Goal: Task Accomplishment & Management: Use online tool/utility

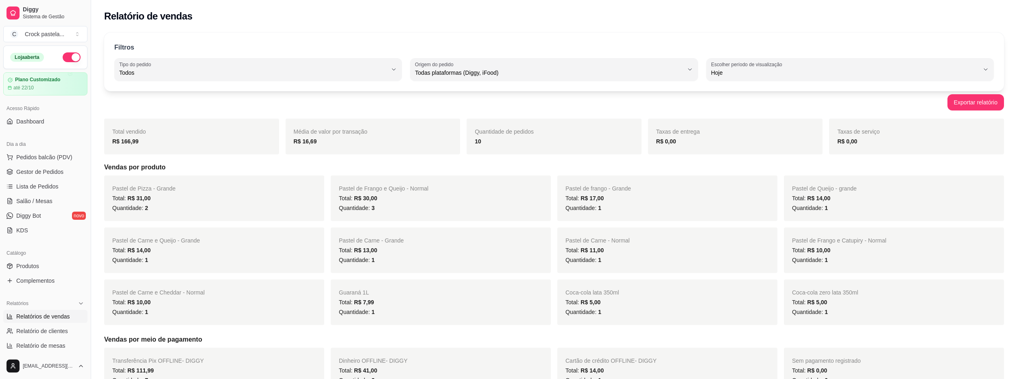
select select "ALL"
select select "0"
click at [54, 169] on span "Gestor de Pedidos" at bounding box center [39, 172] width 47 height 8
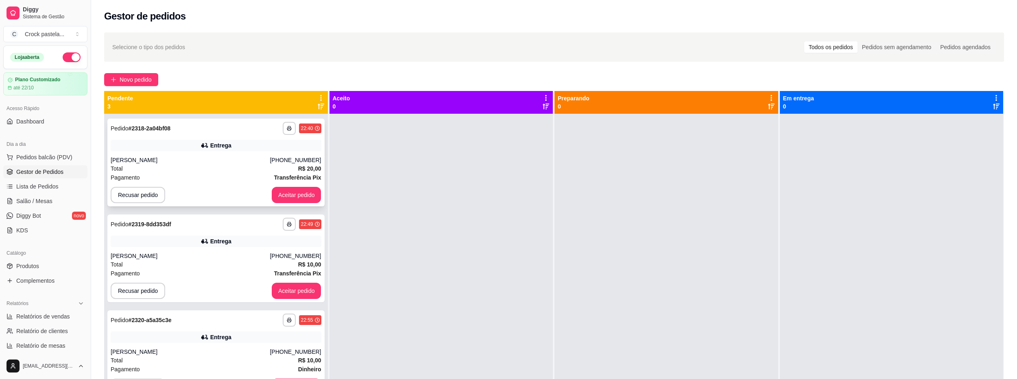
click at [191, 178] on div "Pagamento Transferência Pix" at bounding box center [216, 177] width 211 height 9
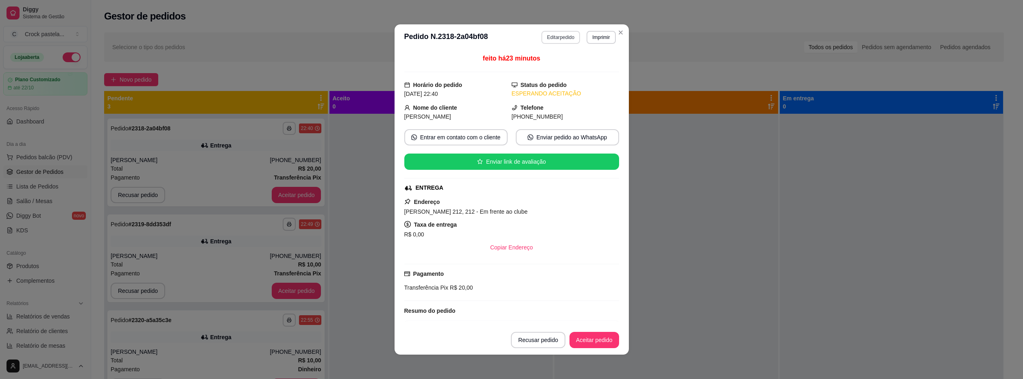
click at [558, 33] on button "Editar pedido" at bounding box center [560, 37] width 39 height 13
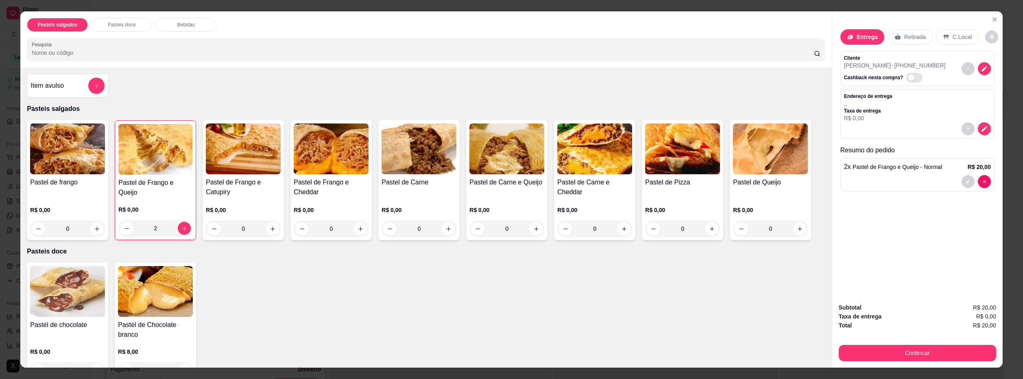
click at [189, 23] on p "Bebidas" at bounding box center [185, 25] width 17 height 7
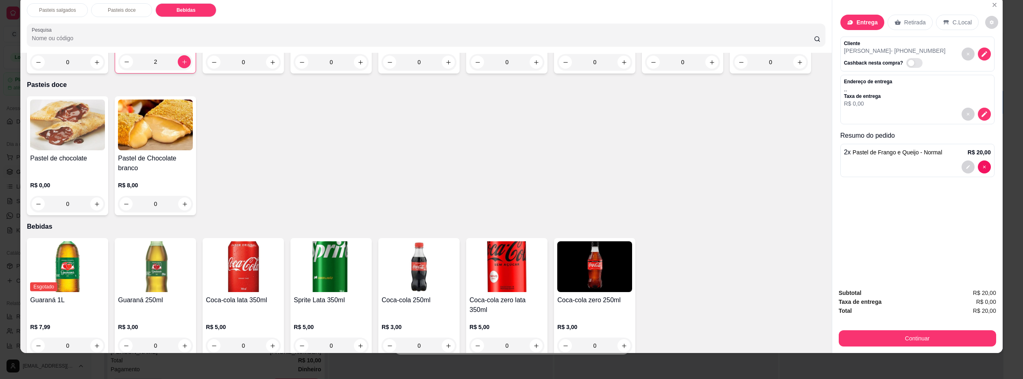
click at [410, 270] on img at bounding box center [418, 267] width 75 height 51
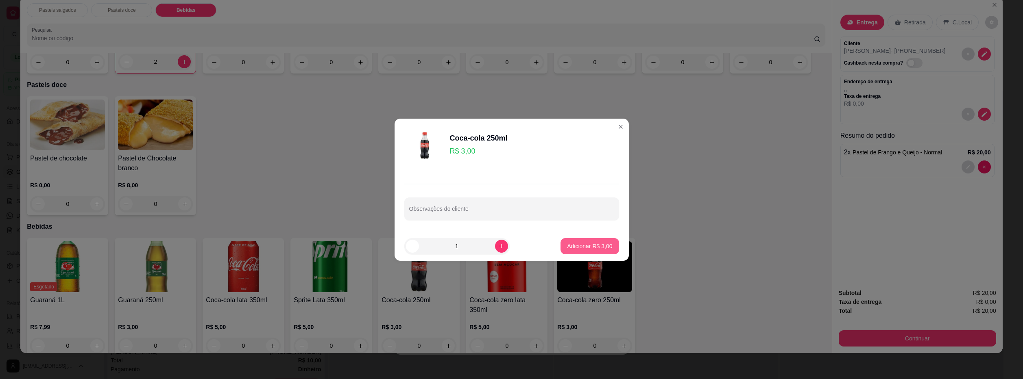
click at [593, 246] on p "Adicionar R$ 3,00" at bounding box center [589, 246] width 45 height 8
type input "1"
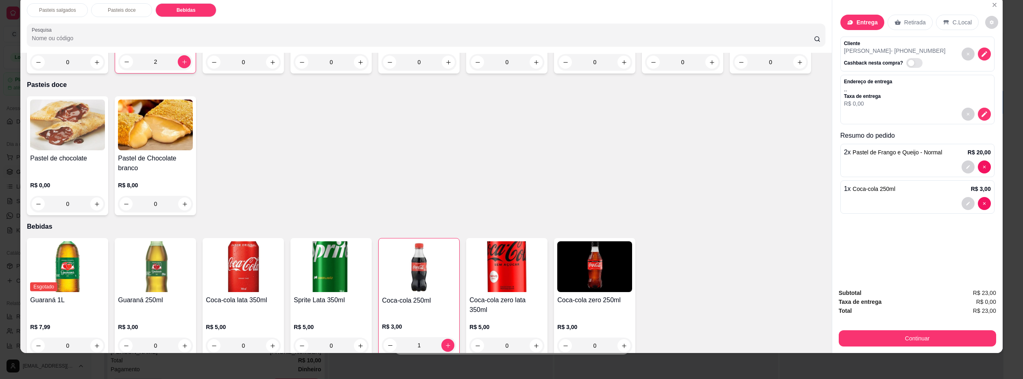
scroll to position [153, 0]
click at [511, 275] on img at bounding box center [506, 266] width 75 height 51
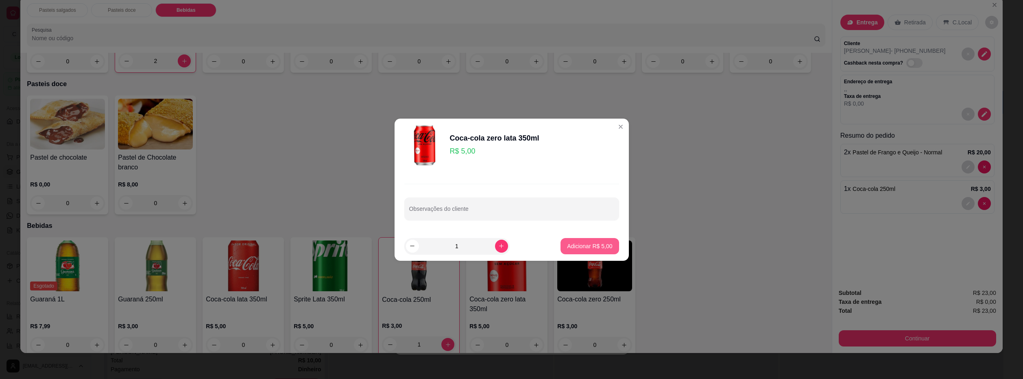
click at [578, 249] on p "Adicionar R$ 5,00" at bounding box center [589, 246] width 45 height 8
type input "1"
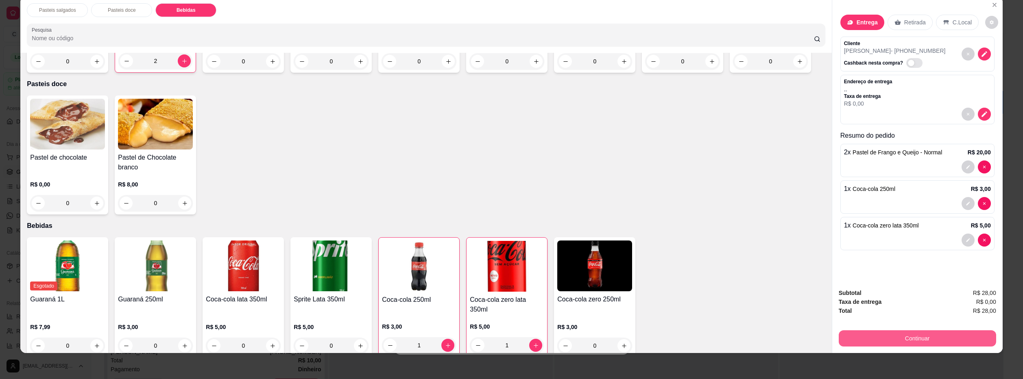
click at [856, 337] on button "Continuar" at bounding box center [917, 339] width 157 height 16
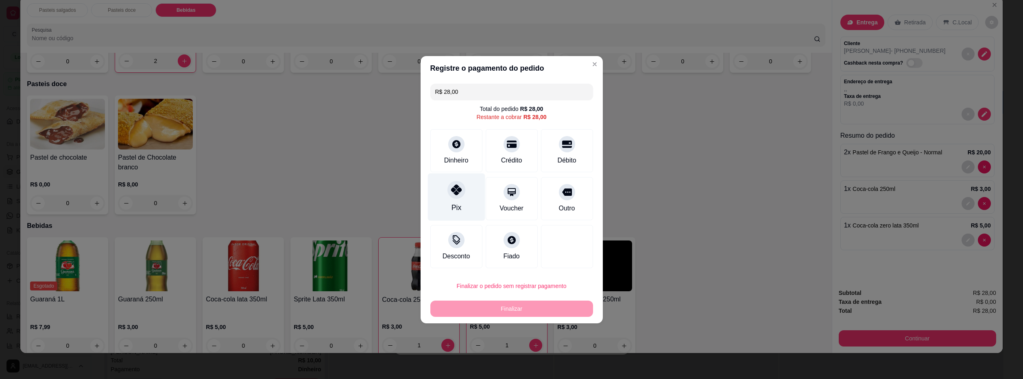
click at [447, 196] on div "Pix" at bounding box center [455, 197] width 57 height 48
type input "R$ 0,00"
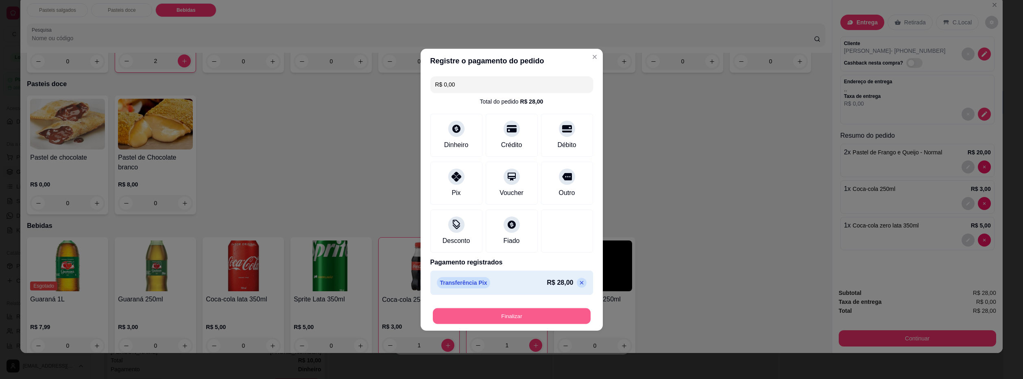
click at [491, 316] on button "Finalizar" at bounding box center [512, 316] width 158 height 16
type input "0"
type input "-R$ 28,00"
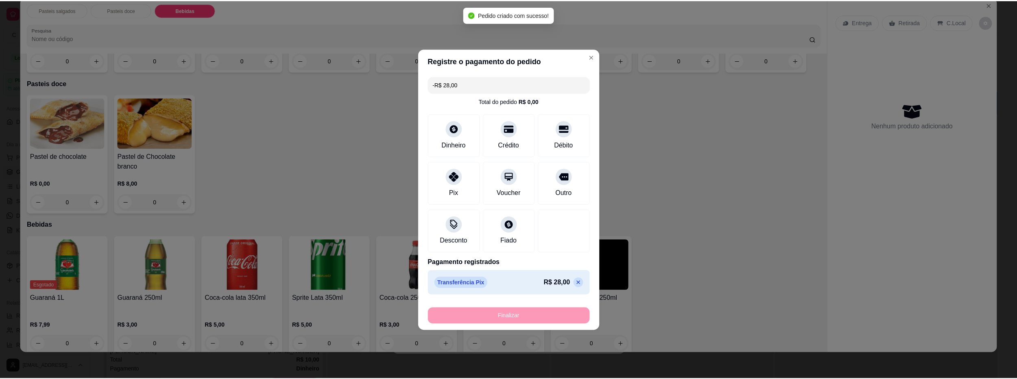
scroll to position [152, 0]
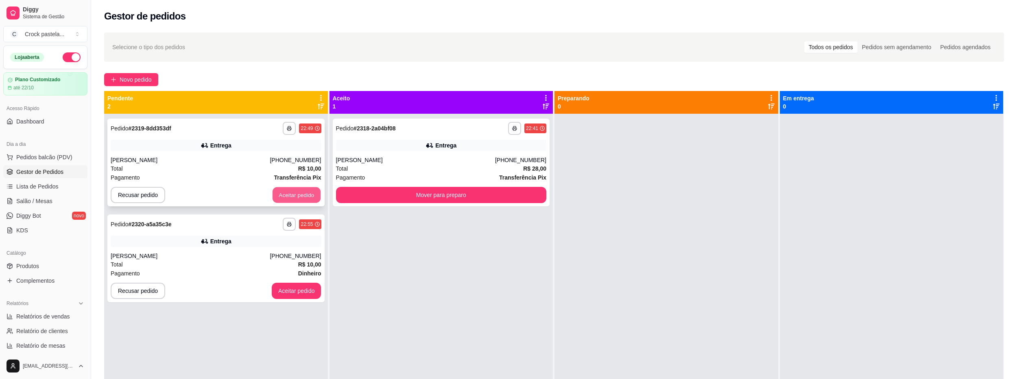
click at [293, 196] on button "Aceitar pedido" at bounding box center [296, 195] width 48 height 16
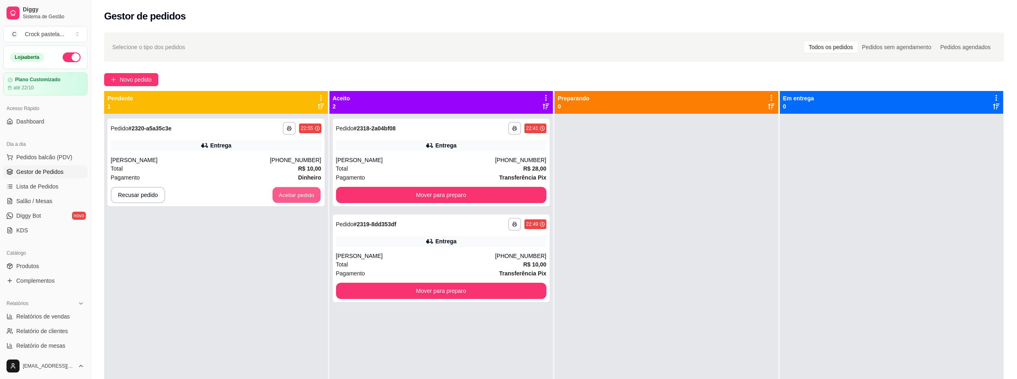
click at [293, 196] on button "Aceitar pedido" at bounding box center [296, 195] width 48 height 16
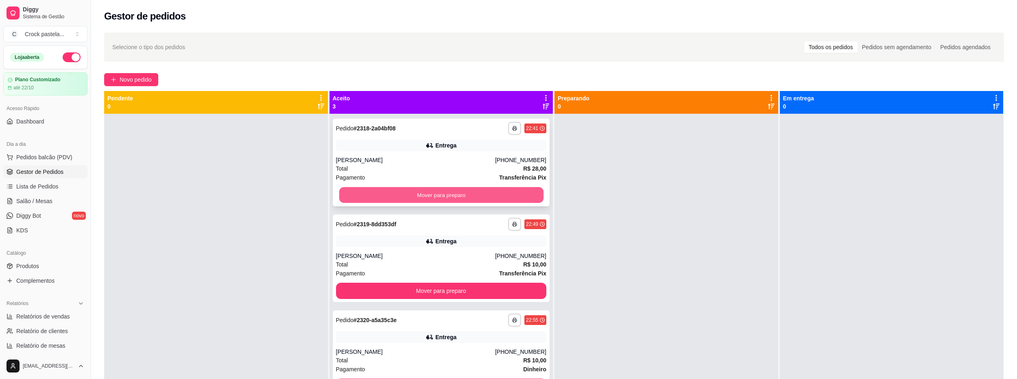
click at [400, 195] on button "Mover para preparo" at bounding box center [441, 195] width 204 height 16
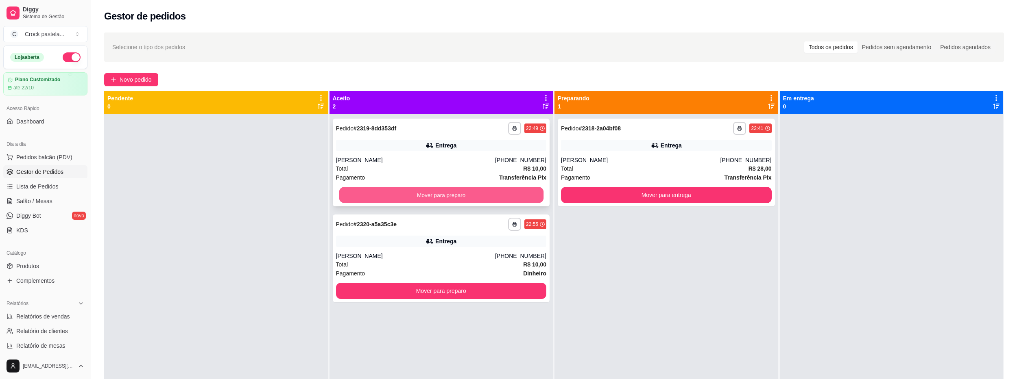
click at [405, 196] on button "Mover para preparo" at bounding box center [441, 195] width 204 height 16
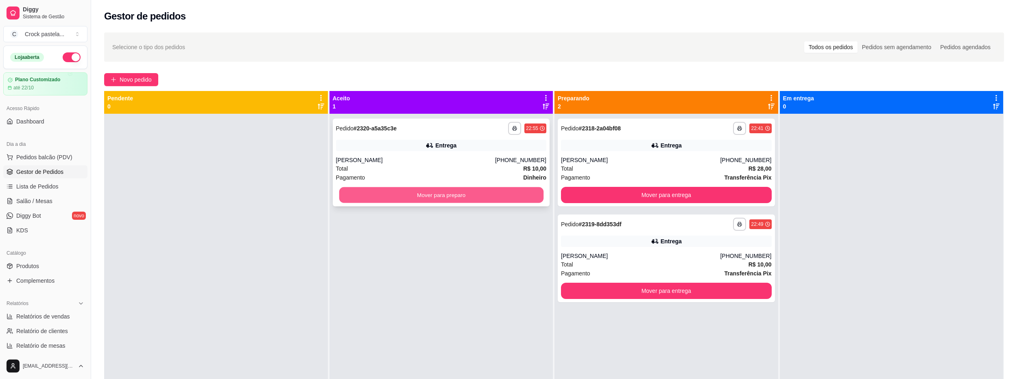
click at [407, 196] on button "Mover para preparo" at bounding box center [441, 195] width 204 height 16
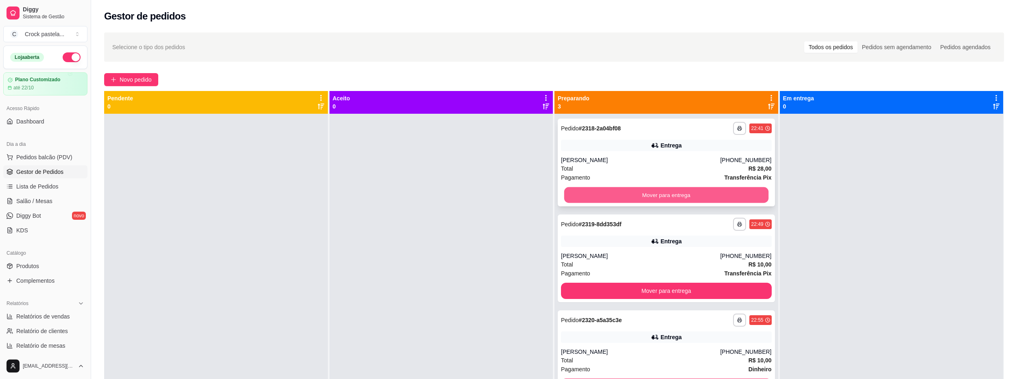
click at [631, 193] on button "Mover para entrega" at bounding box center [666, 195] width 204 height 16
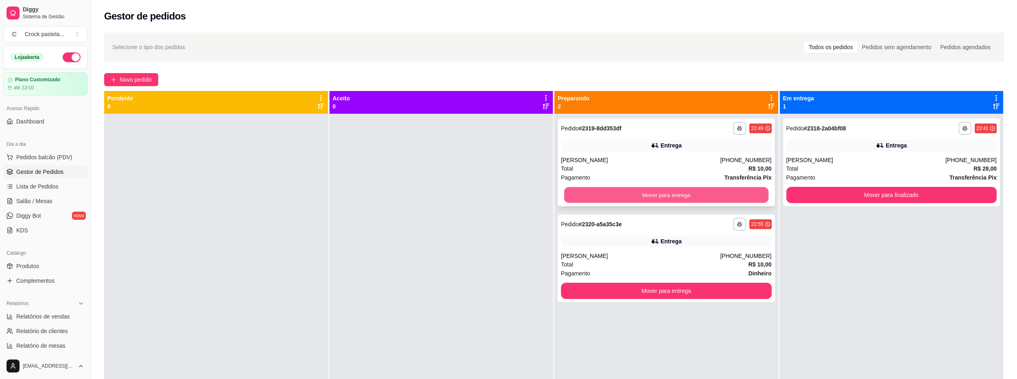
click at [634, 193] on button "Mover para entrega" at bounding box center [666, 195] width 204 height 16
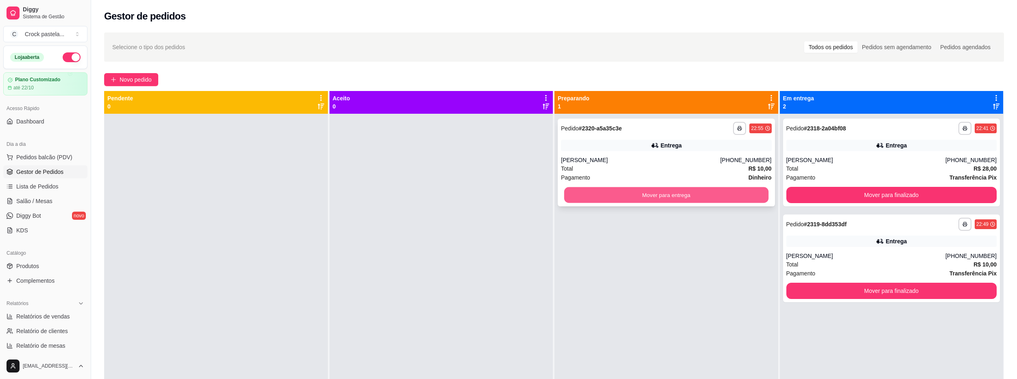
click at [634, 193] on button "Mover para entrega" at bounding box center [666, 195] width 204 height 16
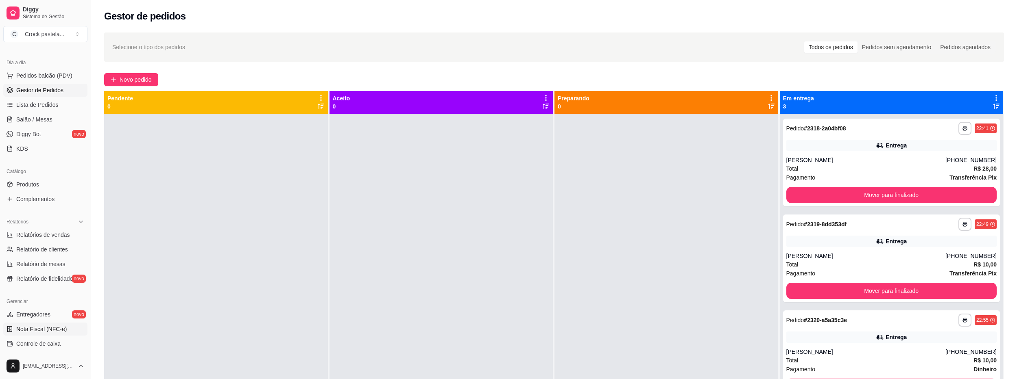
scroll to position [122, 0]
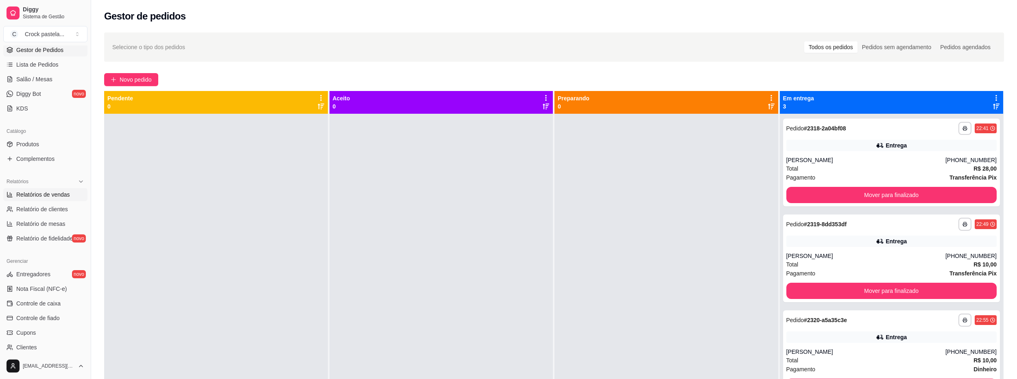
click at [74, 198] on link "Relatórios de vendas" at bounding box center [45, 194] width 84 height 13
select select "ALL"
select select "0"
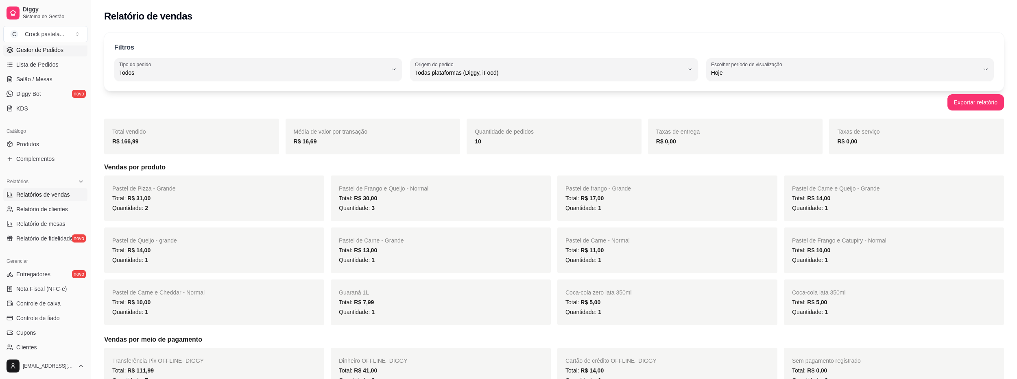
click at [50, 52] on span "Gestor de Pedidos" at bounding box center [39, 50] width 47 height 8
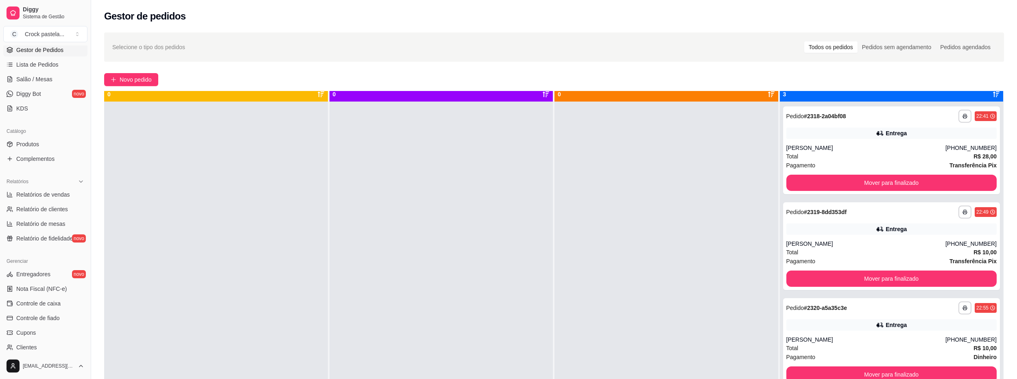
scroll to position [23, 0]
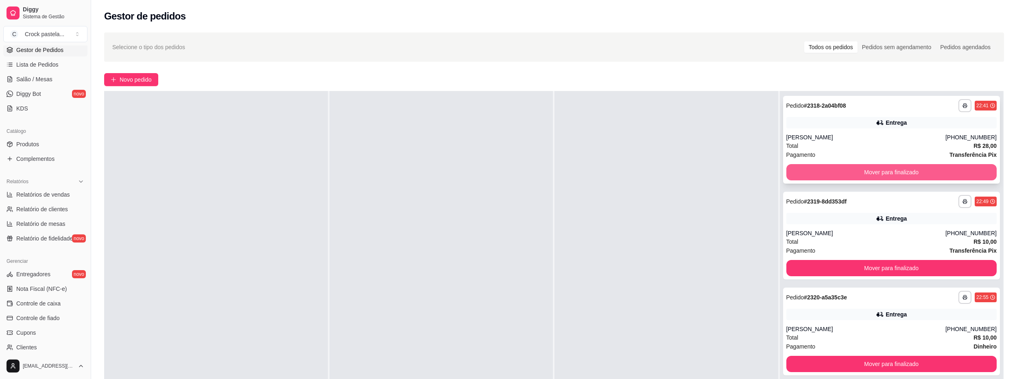
click at [959, 177] on button "Mover para finalizado" at bounding box center [891, 172] width 211 height 16
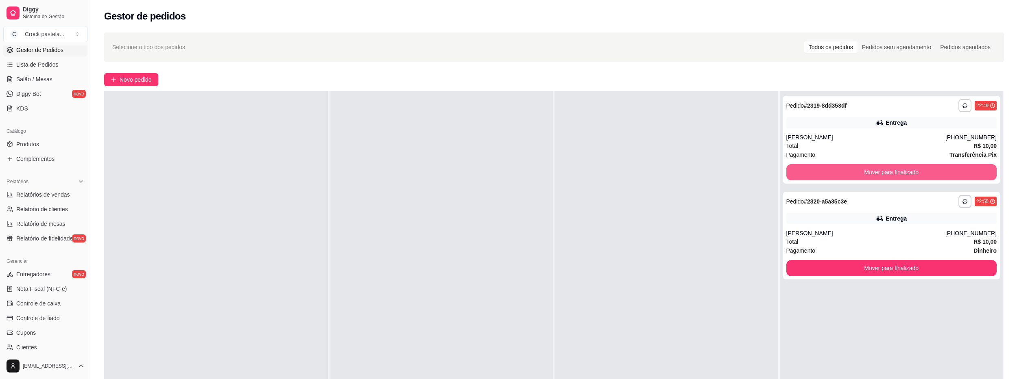
click at [959, 177] on button "Mover para finalizado" at bounding box center [891, 172] width 211 height 16
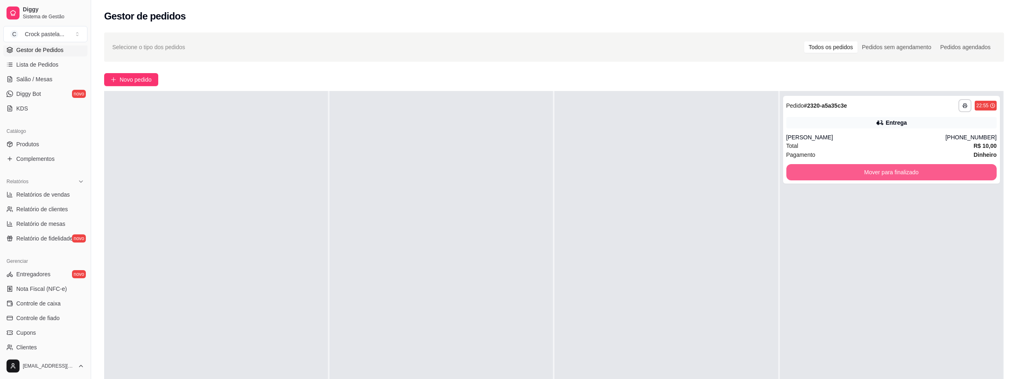
click at [959, 177] on button "Mover para finalizado" at bounding box center [891, 172] width 211 height 16
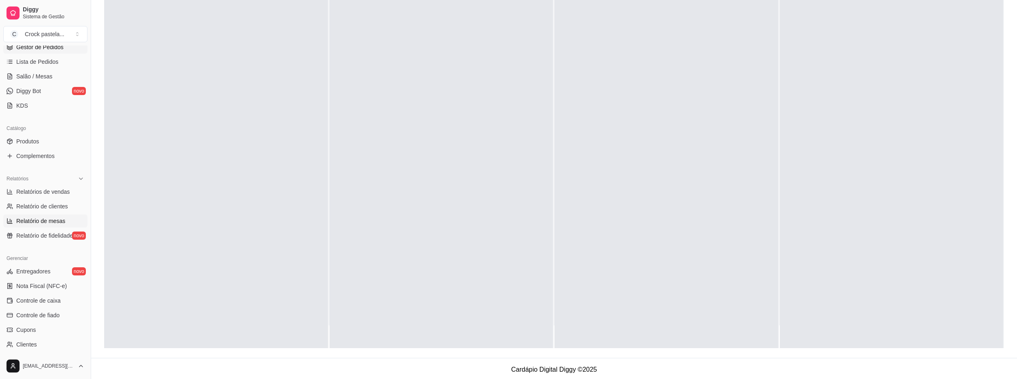
scroll to position [124, 0]
click at [76, 194] on link "Relatórios de vendas" at bounding box center [45, 192] width 84 height 13
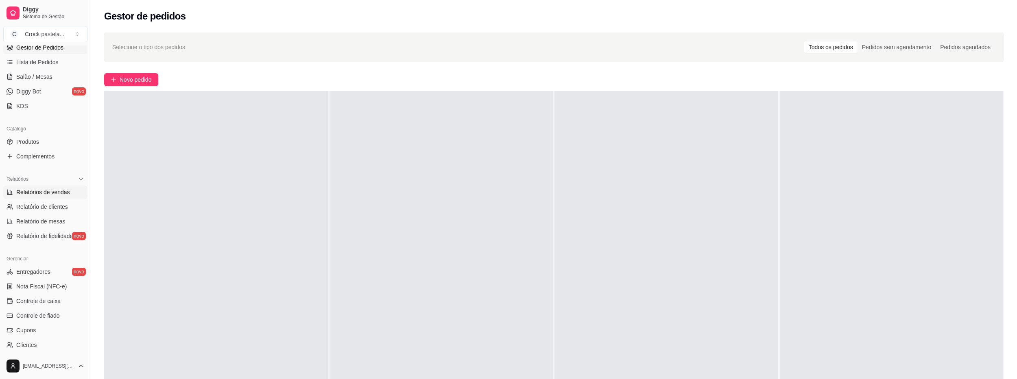
select select "ALL"
select select "0"
